Goal: Obtain resource: Download file/media

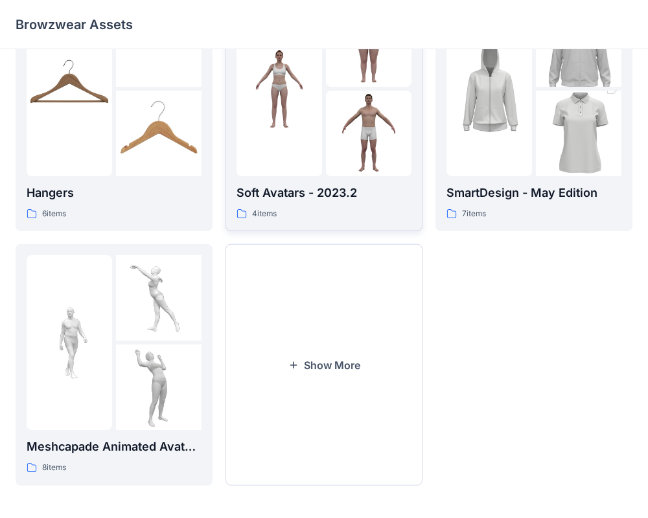
scroll to position [332, 0]
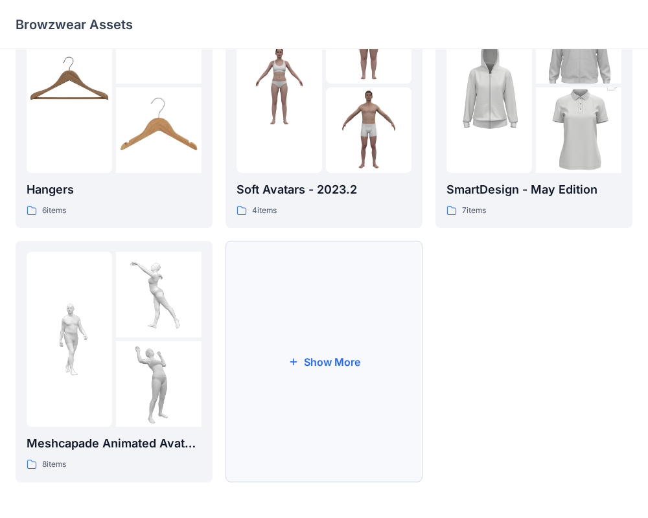
click at [340, 355] on button "Show More" at bounding box center [323, 362] width 197 height 242
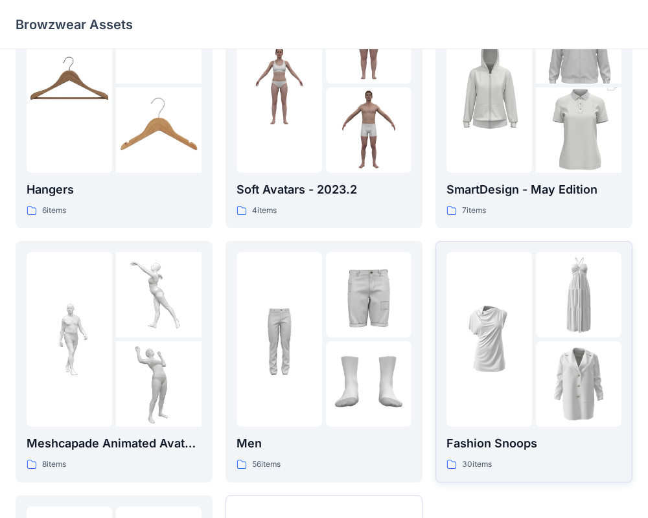
click at [472, 367] on img at bounding box center [489, 340] width 86 height 86
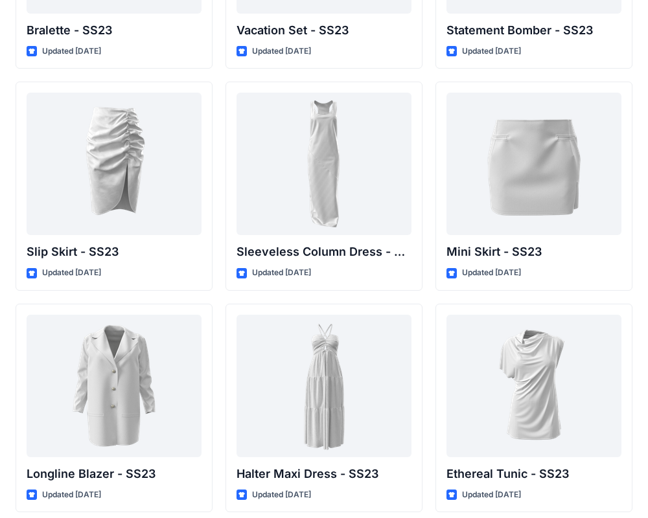
scroll to position [1768, 0]
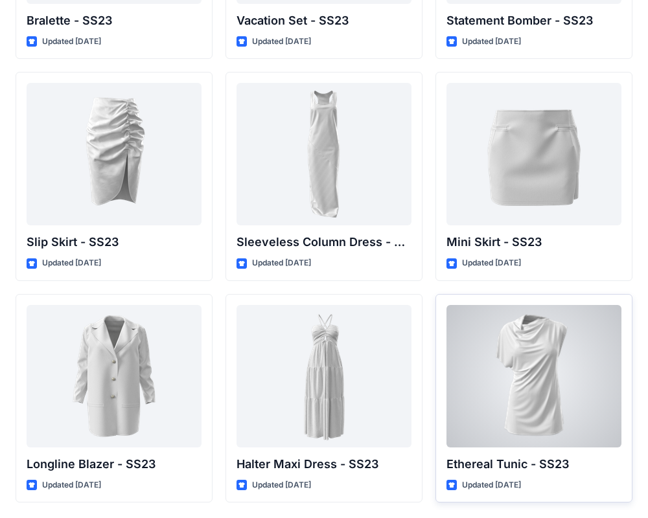
click at [503, 382] on div at bounding box center [533, 376] width 175 height 143
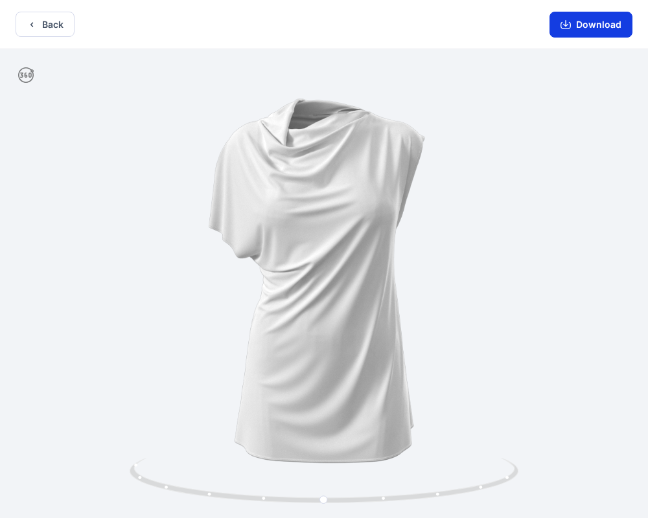
click at [574, 23] on button "Download" at bounding box center [590, 25] width 83 height 26
click at [65, 19] on button "Back" at bounding box center [45, 24] width 59 height 25
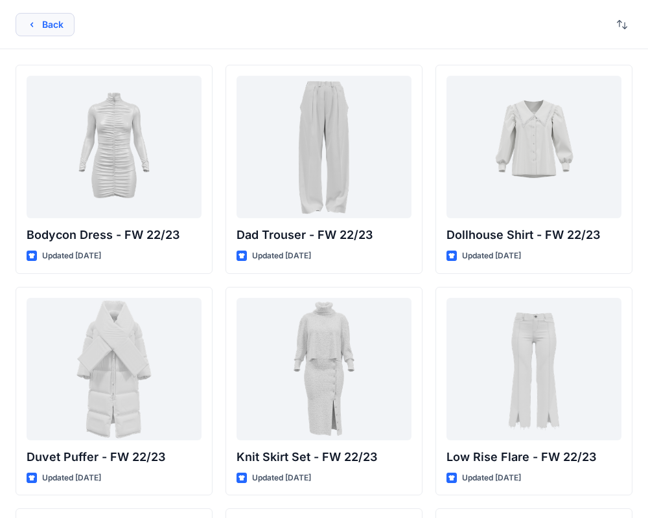
click at [49, 13] on button "Back" at bounding box center [45, 24] width 59 height 23
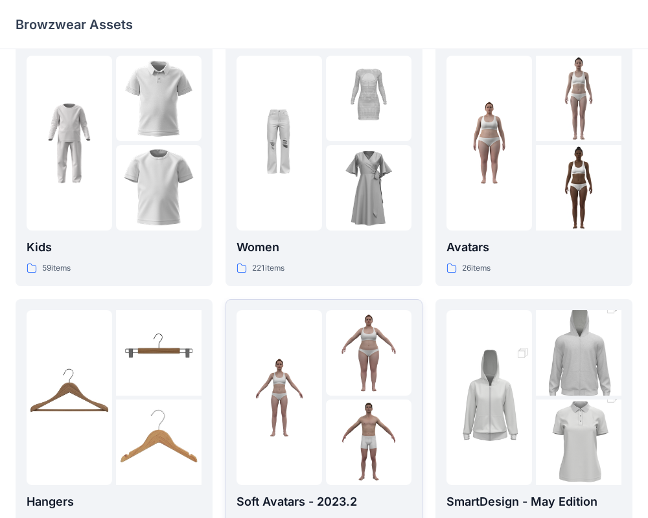
scroll to position [17, 0]
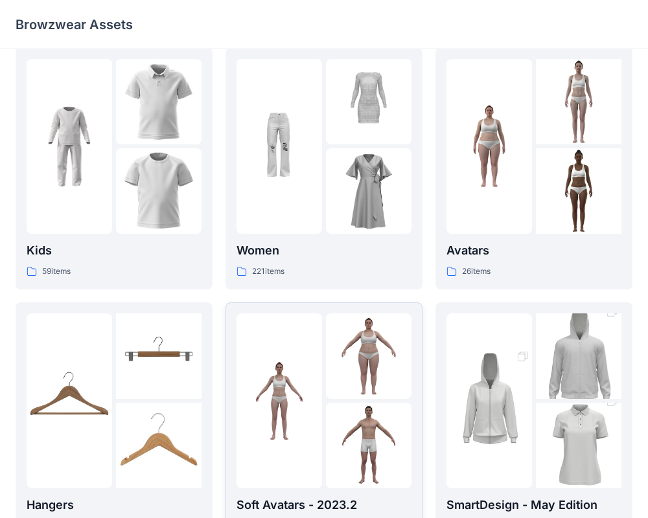
click at [299, 215] on div at bounding box center [279, 146] width 86 height 175
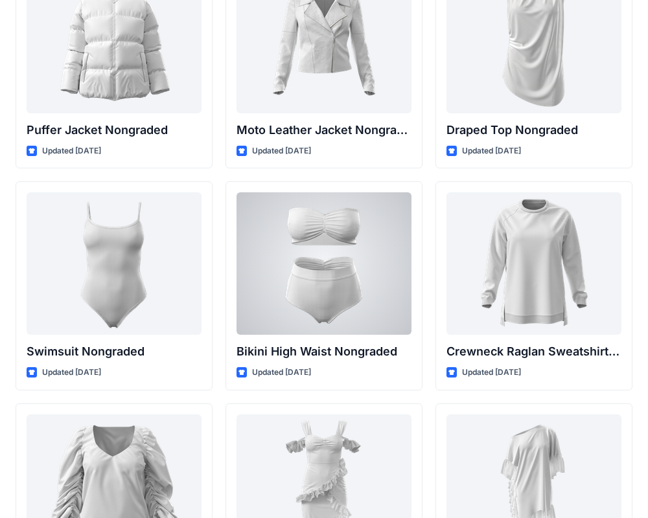
scroll to position [12535, 0]
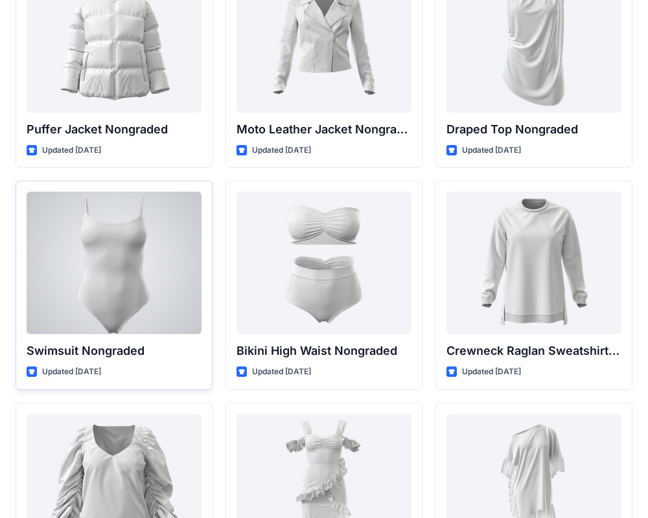
click at [146, 260] on div at bounding box center [114, 263] width 175 height 143
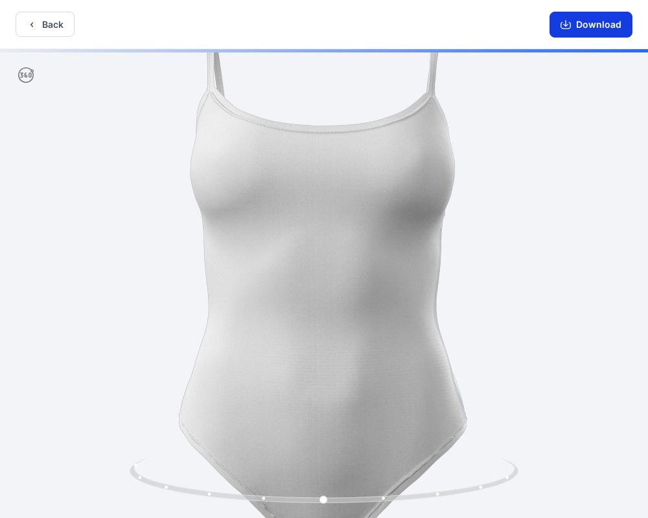
click at [606, 15] on button "Download" at bounding box center [590, 25] width 83 height 26
click at [575, 19] on button "Download" at bounding box center [590, 25] width 83 height 26
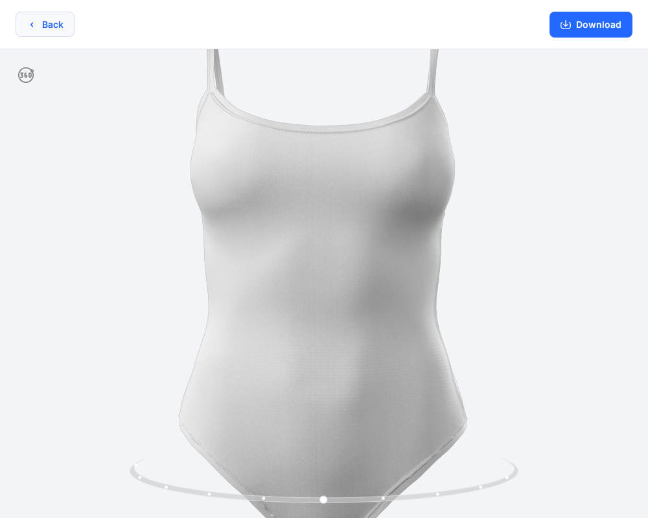
click at [45, 34] on button "Back" at bounding box center [45, 24] width 59 height 25
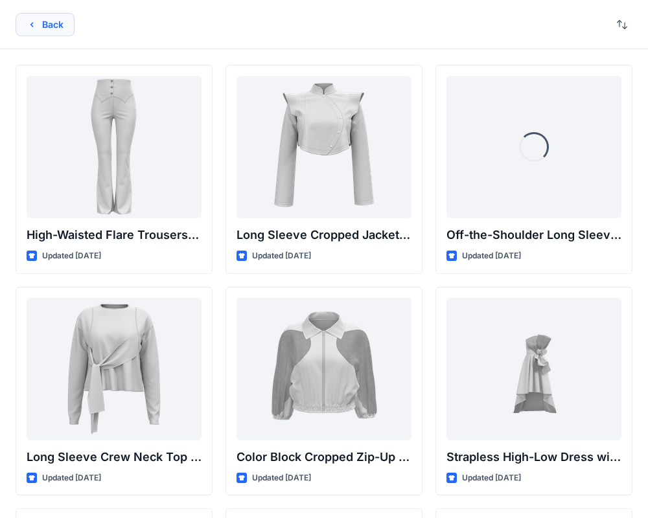
click at [29, 25] on icon "button" at bounding box center [32, 24] width 10 height 10
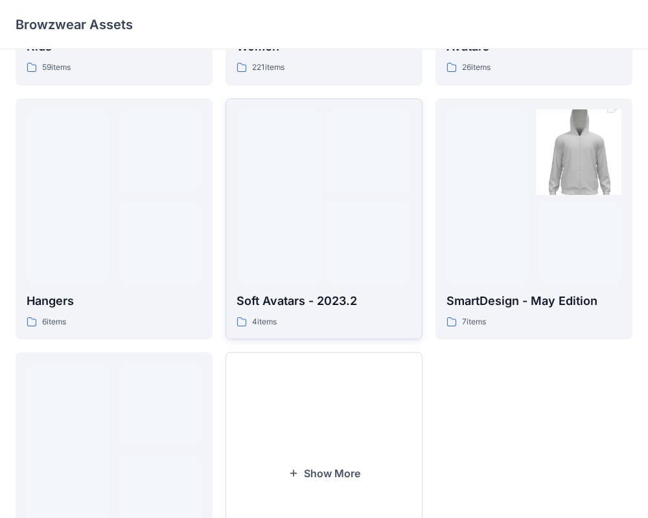
scroll to position [332, 0]
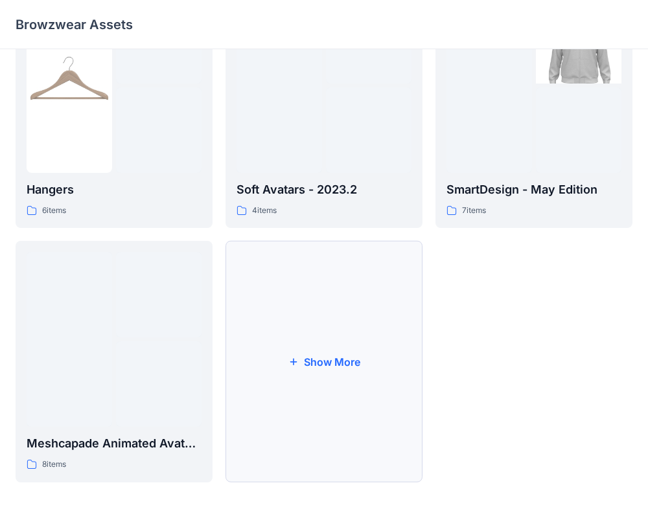
click at [340, 364] on button "Show More" at bounding box center [323, 362] width 197 height 242
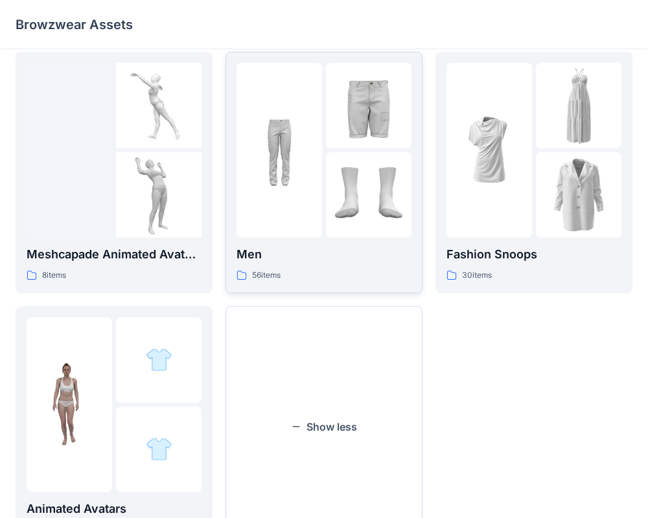
scroll to position [587, 0]
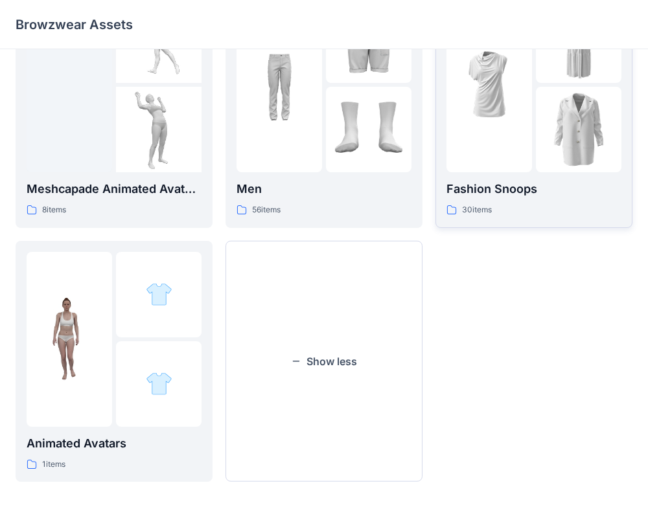
click at [557, 150] on img at bounding box center [579, 130] width 86 height 86
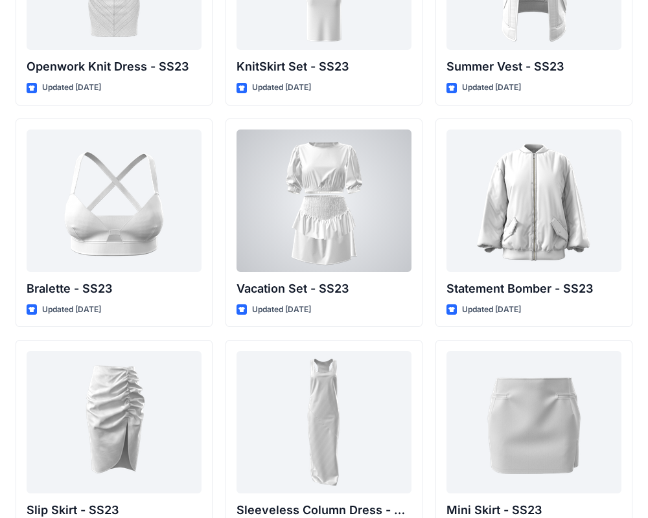
scroll to position [1768, 0]
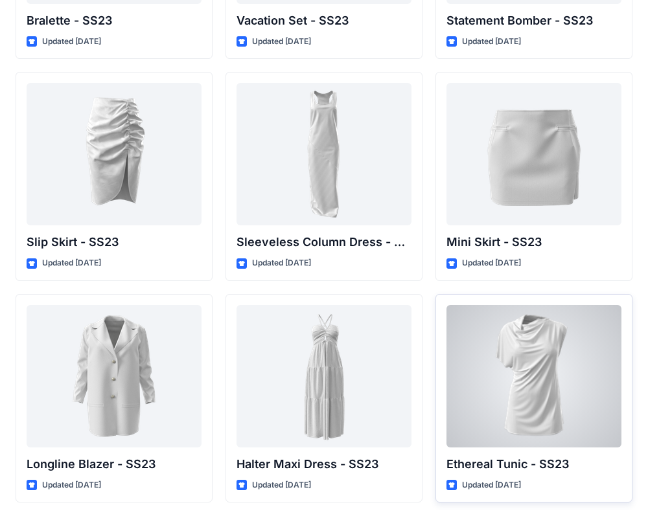
click at [534, 368] on div at bounding box center [533, 376] width 175 height 143
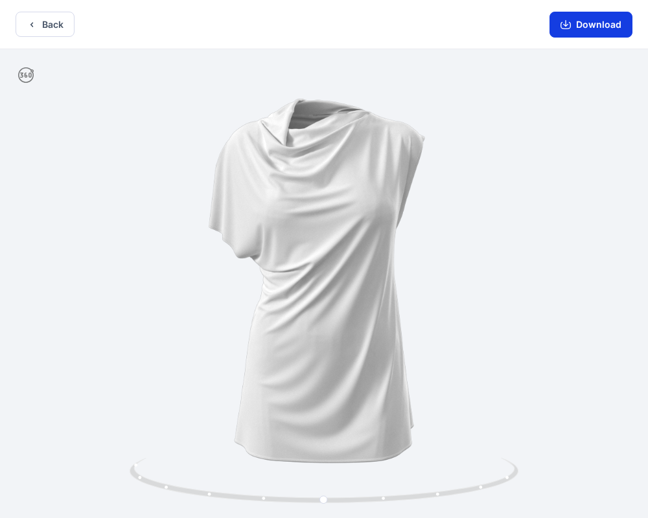
click at [577, 27] on button "Download" at bounding box center [590, 25] width 83 height 26
click at [562, 24] on icon "button" at bounding box center [565, 25] width 10 height 7
